Goal: Task Accomplishment & Management: Manage account settings

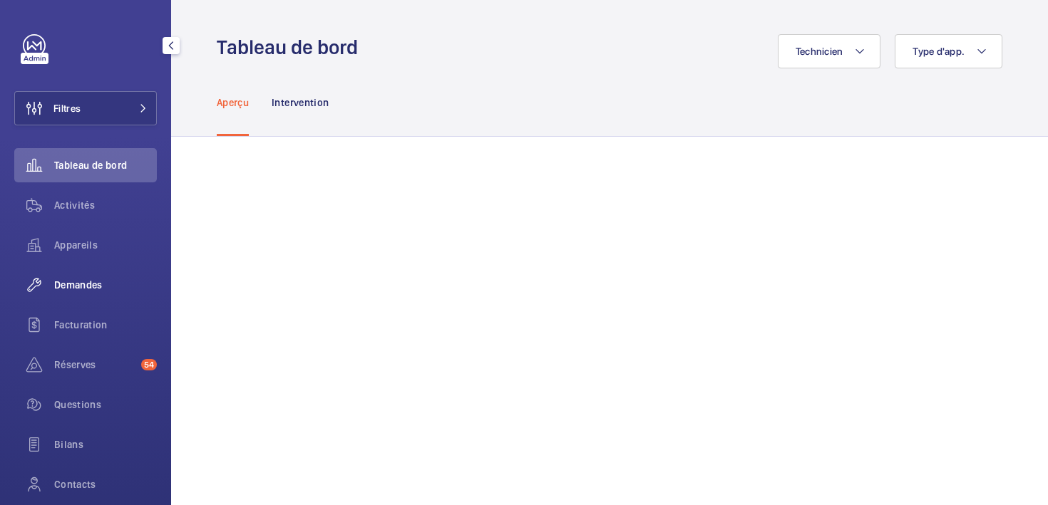
click at [77, 285] on span "Demandes" at bounding box center [105, 285] width 103 height 14
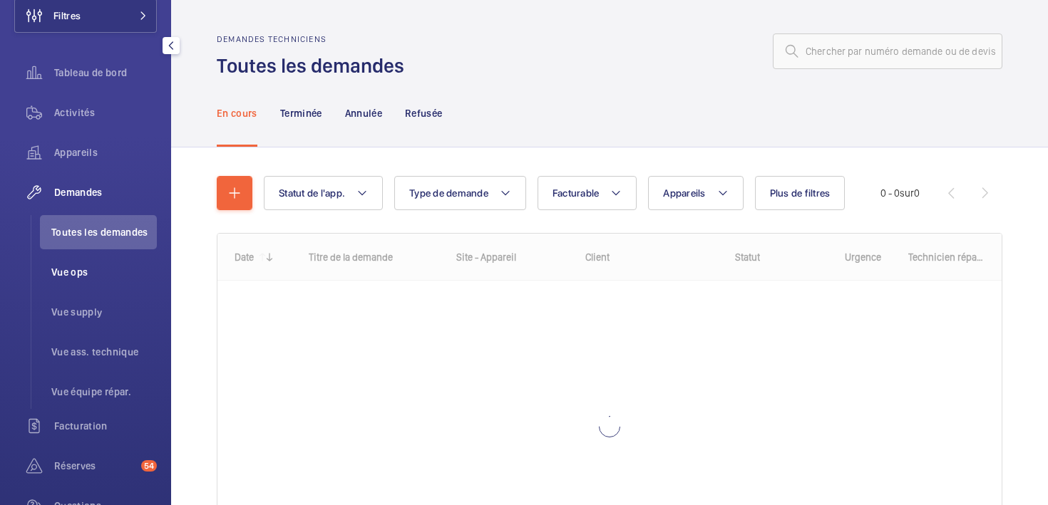
scroll to position [125, 0]
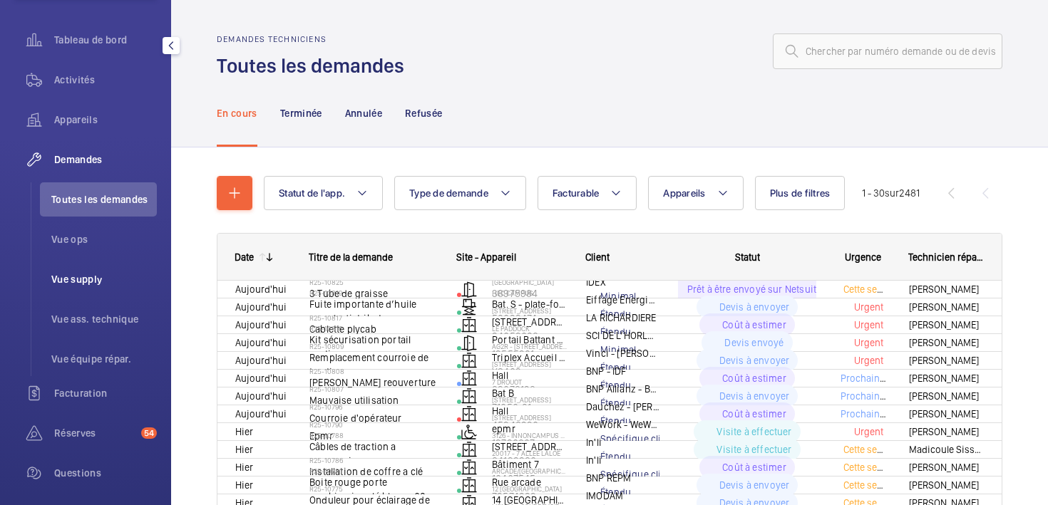
click at [79, 275] on span "Vue supply" at bounding box center [103, 279] width 105 height 14
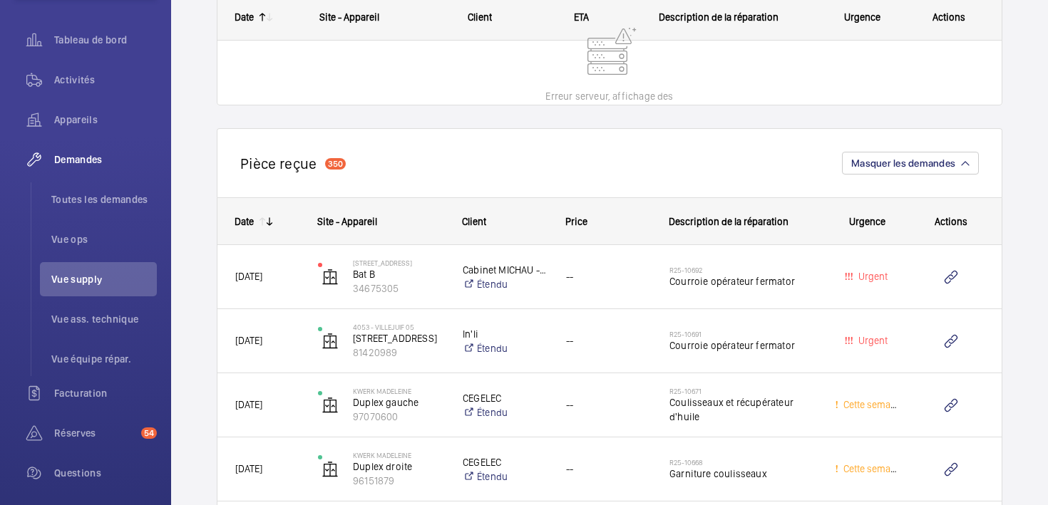
scroll to position [3928, 0]
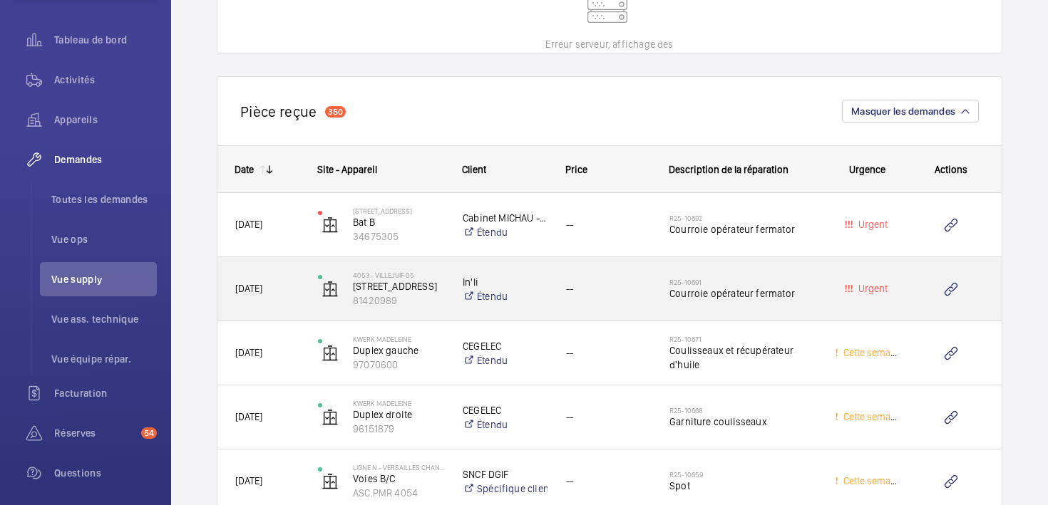
click at [244, 306] on div "[DATE]" at bounding box center [258, 289] width 81 height 45
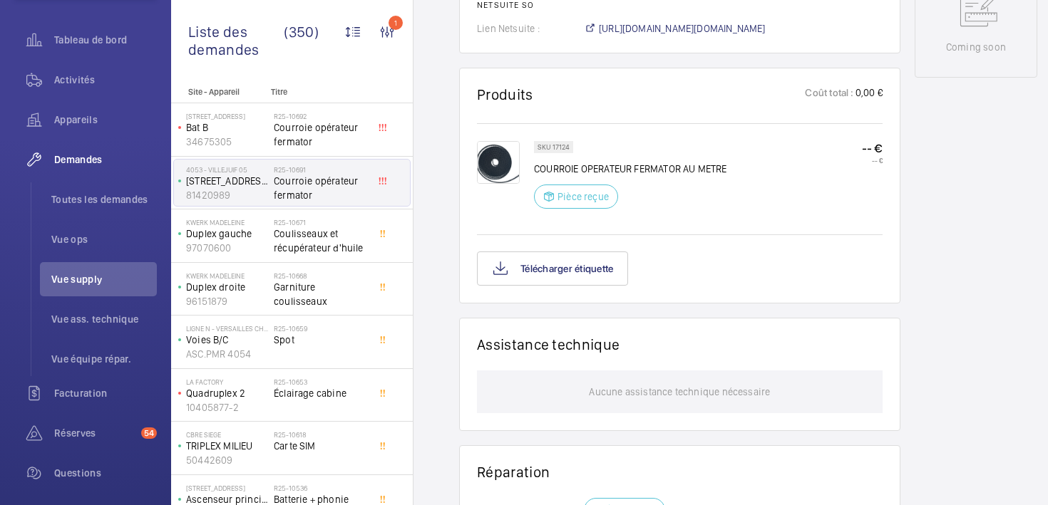
scroll to position [711, 0]
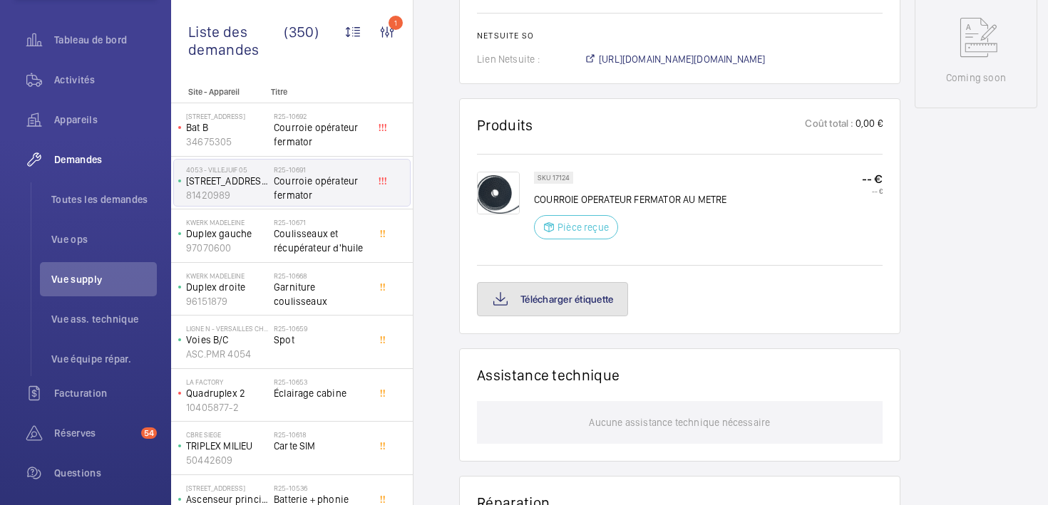
click at [583, 303] on button "Télécharger étiquette" at bounding box center [552, 299] width 151 height 34
click at [584, 311] on button "Télécharger étiquette" at bounding box center [552, 299] width 151 height 34
